Goal: Transaction & Acquisition: Subscribe to service/newsletter

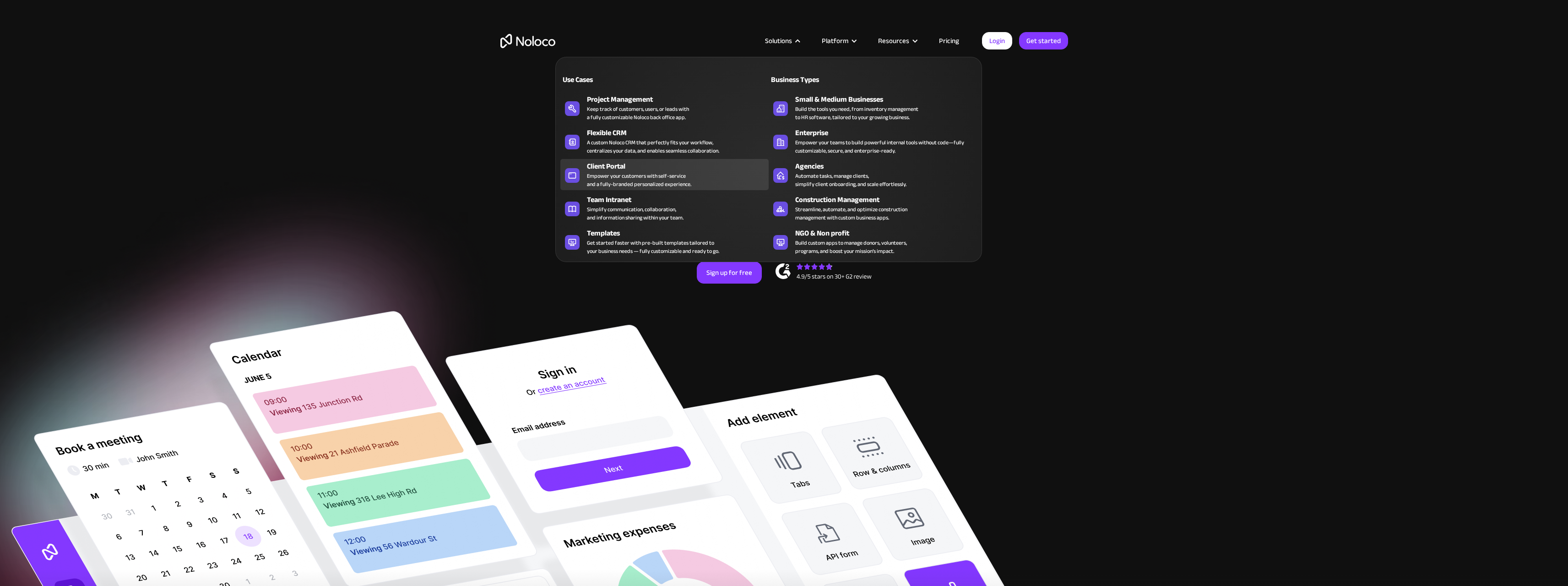
click at [689, 175] on div "Empower your customers with self-service and a fully-branded personalized exper…" at bounding box center [639, 179] width 104 height 16
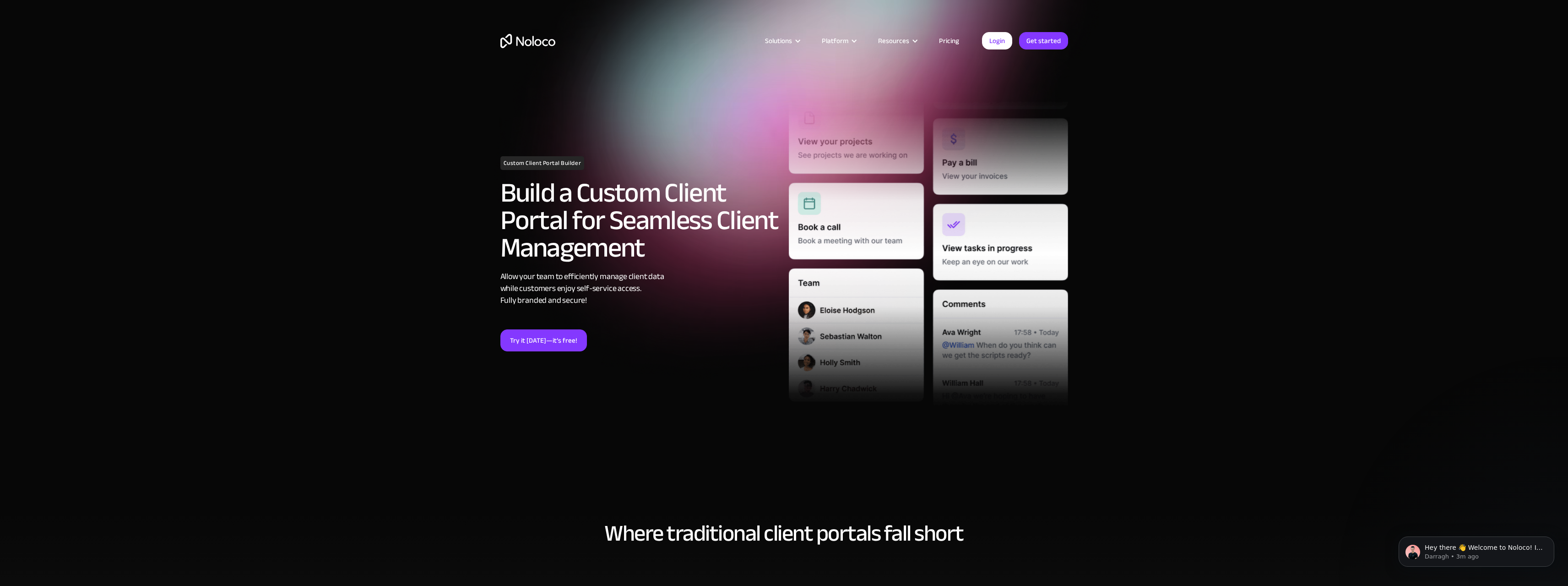
click at [948, 37] on link "Pricing" at bounding box center [949, 41] width 43 height 12
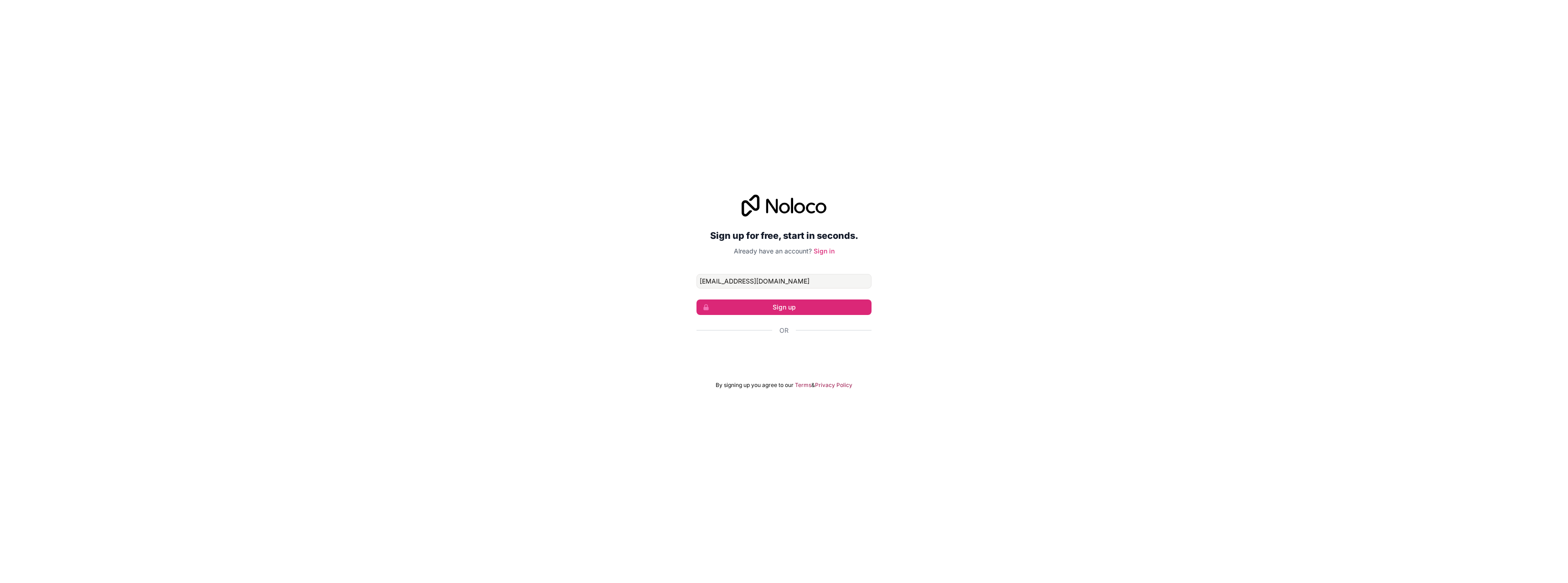
click at [767, 368] on form "juanbaran4@gmail.com Sign up Or By signing up you agree to our Terms & Privacy …" at bounding box center [784, 331] width 175 height 115
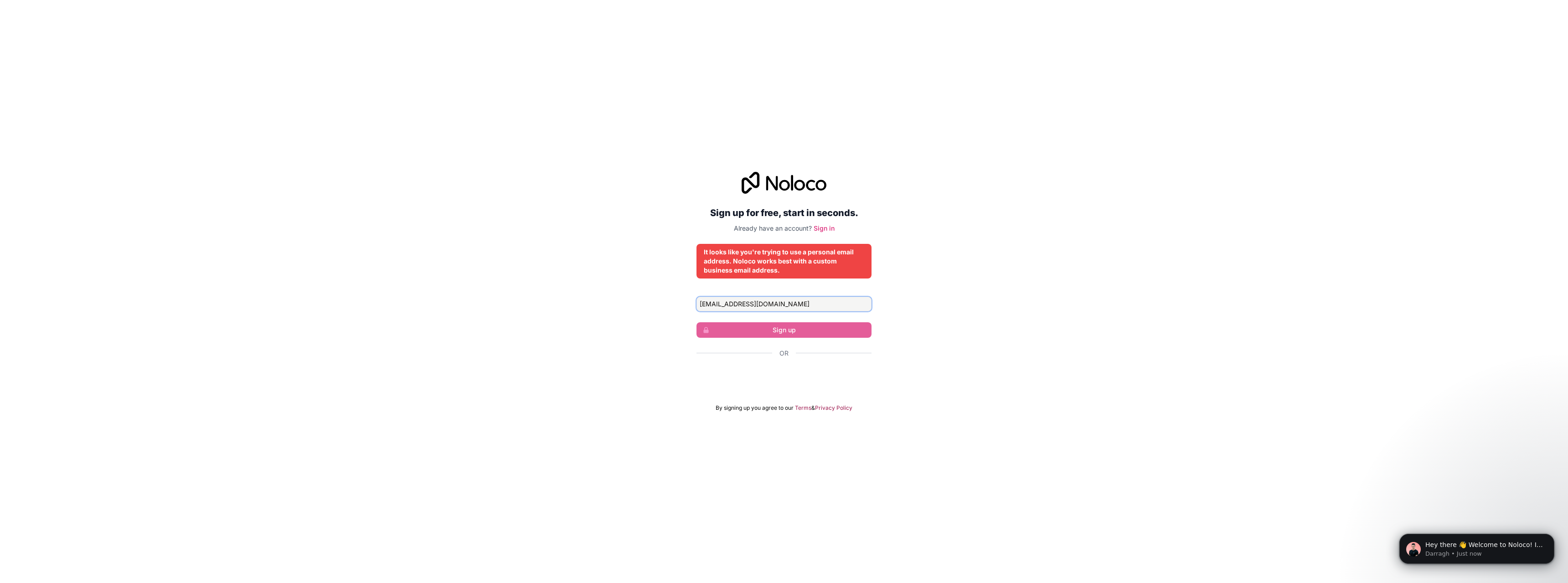
drag, startPoint x: 708, startPoint y: 287, endPoint x: 664, endPoint y: 287, distance: 44.0
click at [660, 285] on div "Sign up for free, start in seconds. Already have an account? Sign in It looks l…" at bounding box center [784, 292] width 1568 height 265
type input "info@awastat.de"
click at [758, 302] on input "info@awastat.de" at bounding box center [784, 304] width 175 height 14
click at [760, 301] on input "info@awastat.de" at bounding box center [784, 304] width 175 height 14
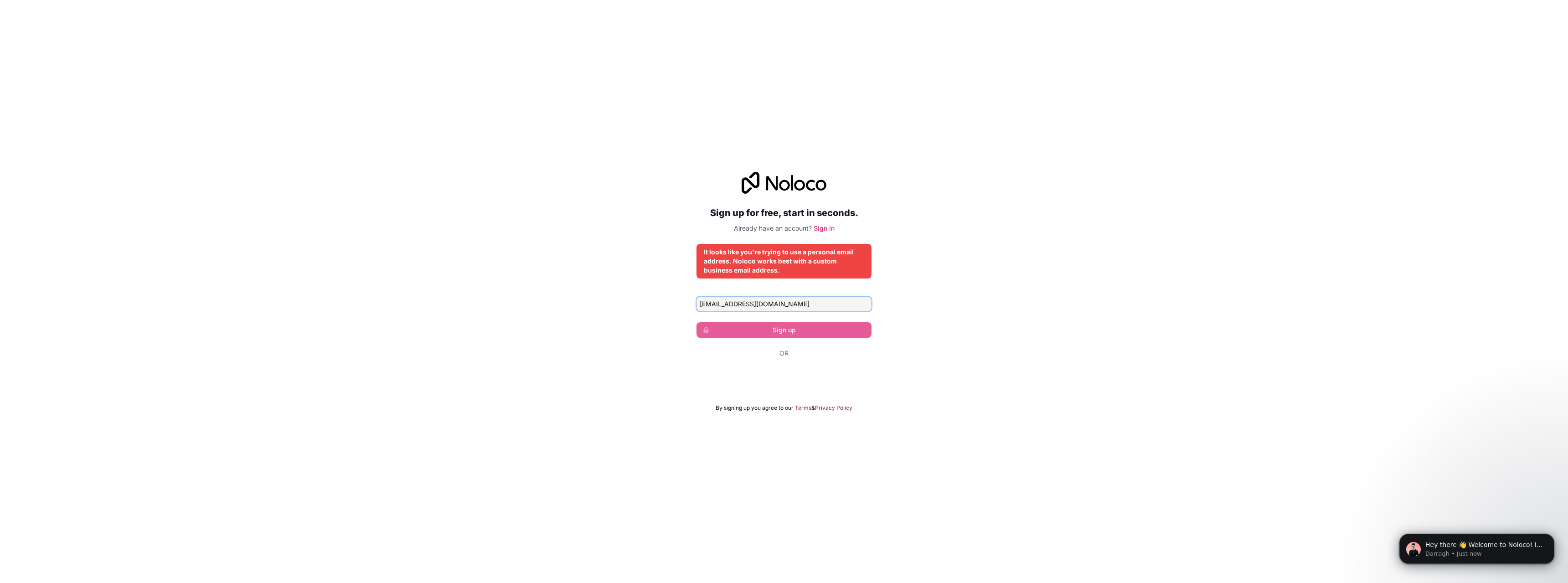
drag, startPoint x: 770, startPoint y: 300, endPoint x: 546, endPoint y: 292, distance: 224.1
click at [546, 292] on div "Sign up for free, start in seconds. Already have an account? Sign in It looks l…" at bounding box center [784, 292] width 1568 height 265
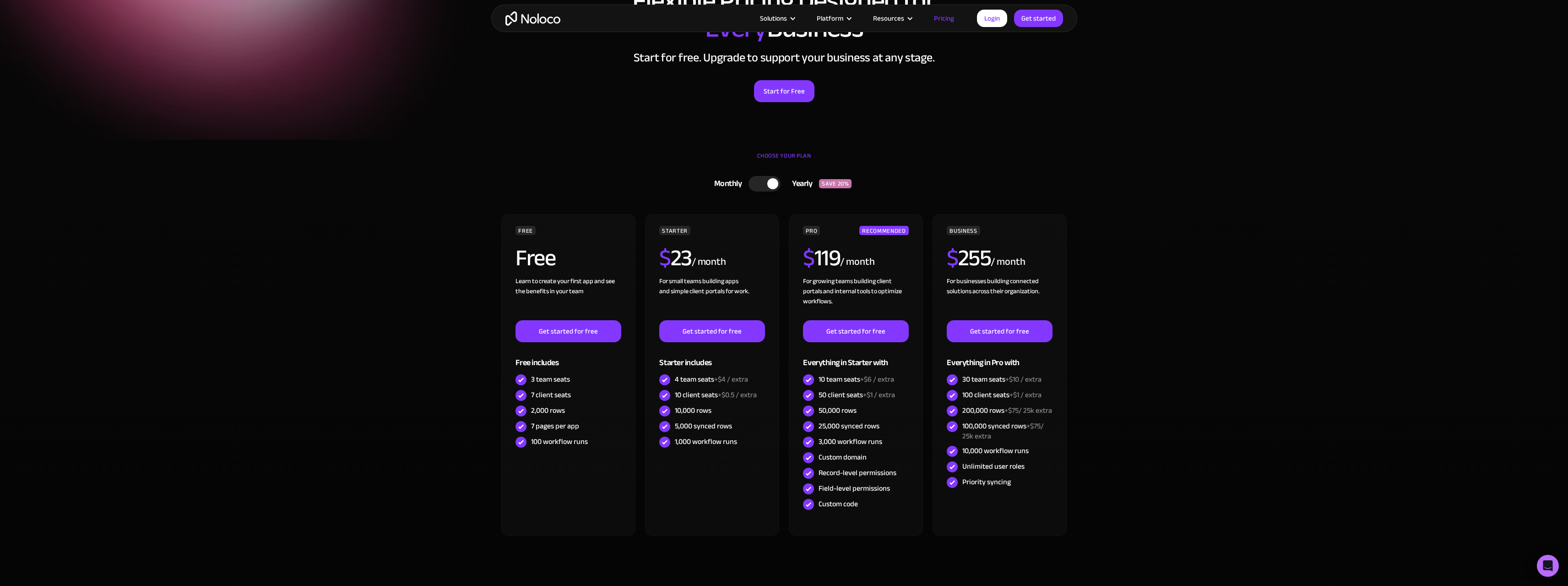
click at [777, 185] on div at bounding box center [773, 183] width 11 height 11
click at [765, 190] on div at bounding box center [768, 184] width 32 height 16
